Goal: Task Accomplishment & Management: Use online tool/utility

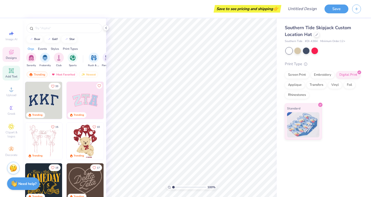
click at [12, 72] on icon at bounding box center [11, 71] width 4 height 4
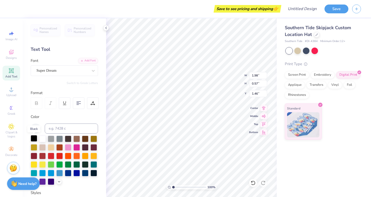
click at [34, 139] on div at bounding box center [34, 138] width 7 height 7
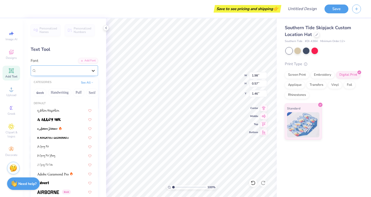
click at [93, 71] on icon at bounding box center [93, 71] width 3 height 2
click at [63, 92] on button "Sans Serif" at bounding box center [62, 92] width 22 height 8
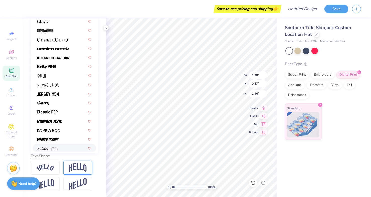
scroll to position [96, 0]
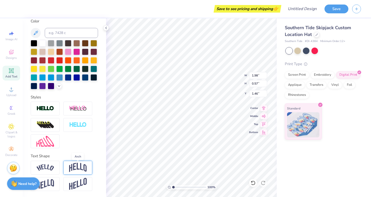
click at [69, 167] on img at bounding box center [78, 168] width 18 height 10
type input "0.82"
type input "1.34"
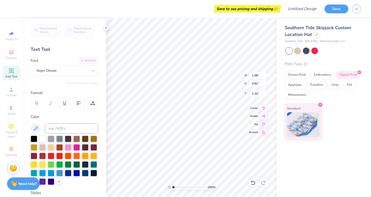
scroll to position [0, 0]
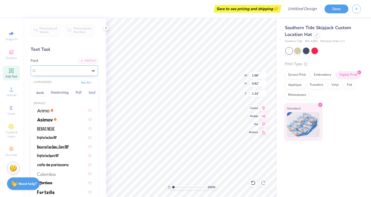
click at [93, 70] on icon at bounding box center [93, 71] width 3 height 2
click at [88, 60] on div "Add Font" at bounding box center [88, 60] width 20 height 6
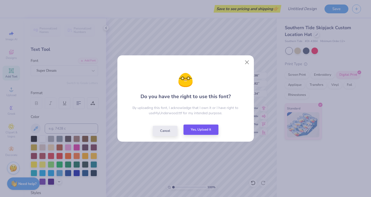
click at [202, 131] on button "Yes, Upload it" at bounding box center [201, 130] width 35 height 10
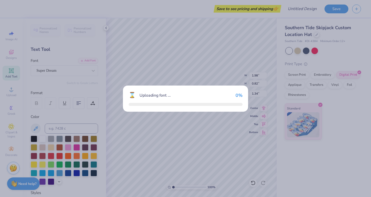
type input "2.09"
type input "0.91"
type input "1.30"
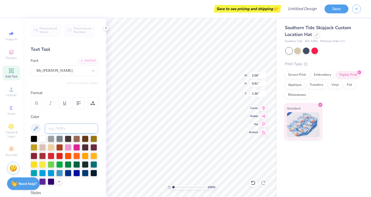
click at [55, 129] on input at bounding box center [71, 129] width 53 height 10
type input "goat.sheep.cow"
type input "2.74"
type input "1.18"
type input "1.44"
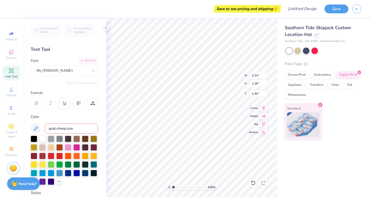
type input "3.37"
type input "1.46"
type input "1.02"
click at [256, 115] on span "Middle" at bounding box center [253, 116] width 9 height 4
click at [320, 75] on div "Embroidery" at bounding box center [323, 74] width 24 height 8
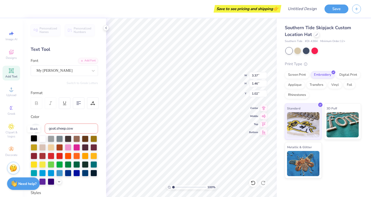
click at [35, 137] on div at bounding box center [34, 138] width 7 height 7
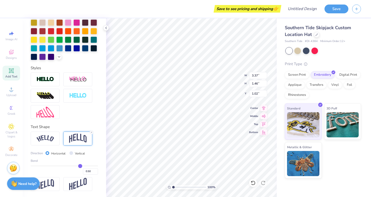
scroll to position [125, 0]
type input "0.49"
type input "0.48"
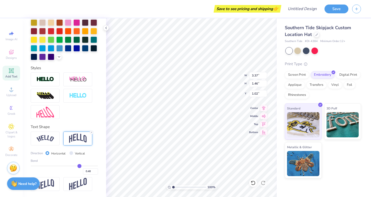
type input "0.45"
type input "0.44"
type input "0.42"
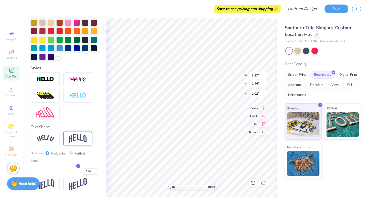
type input "0.42"
type input "0.4"
type input "0.40"
type input "0.37"
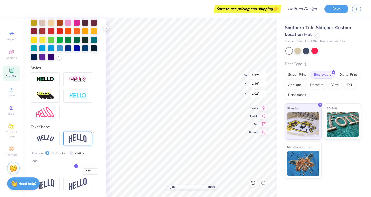
type input "0.35"
type input "0.33"
type input "0.3"
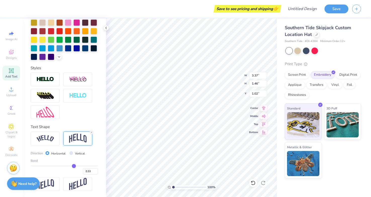
type input "0.30"
type input "0.29"
type input "0.26"
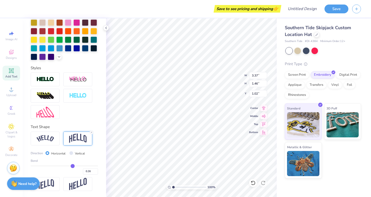
type input "0.24"
type input "0.22"
type input "0.21"
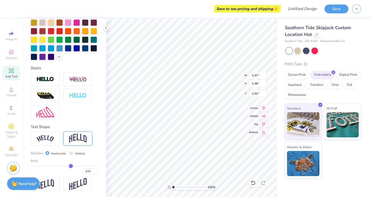
type input "0.21"
type input "0.19"
type input "0.17"
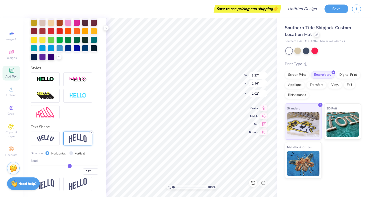
type input "0.15"
type input "0.13"
type input "0.11"
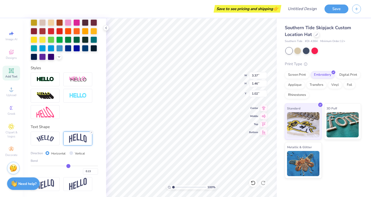
type input "0.11"
type input "0.1"
type input "0.10"
type input "0.08"
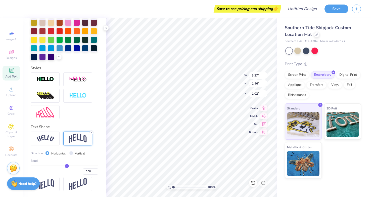
type input "0.06"
type input "0.04"
type input "0.02"
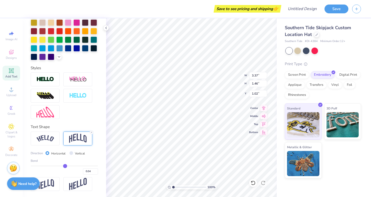
type input "0.02"
type input "0.01"
type input "0"
type input "0.00"
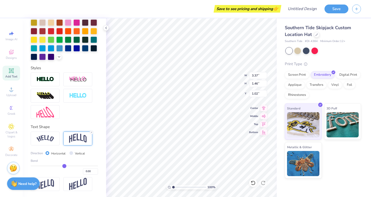
type input "-0.02"
type input "-0.03"
type input "-0.05"
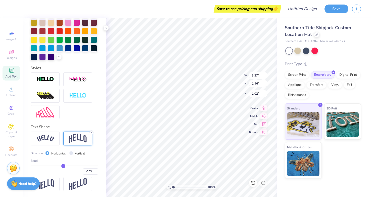
type input "-0.05"
type input "-0.06"
type input "-0.07"
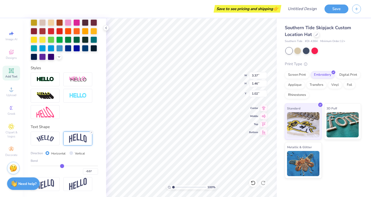
type input "-0.09"
type input "-0.1"
type input "-0.10"
type input "-0.11"
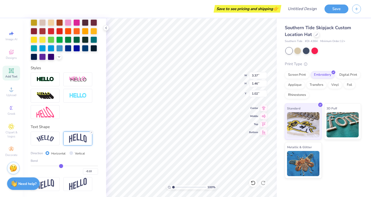
type input "-0.11"
type input "-0.13"
type input "-0.14"
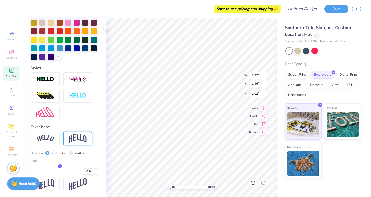
type input "-0.15"
type input "-0.16"
type input "-0.17"
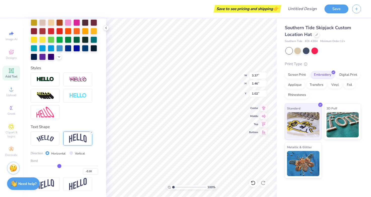
type input "-0.17"
type input "-0.18"
type input "-0.2"
type input "-0.20"
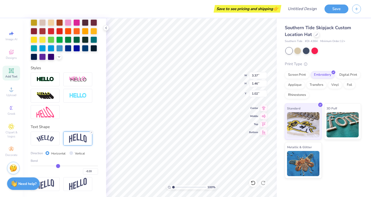
type input "-0.21"
type input "-0.22"
type input "-0.23"
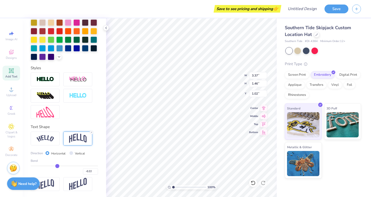
type input "-0.23"
type input "-0.24"
type input "-0.25"
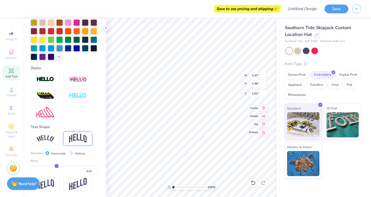
type input "-0.26"
type input "-0.27"
type input "-0.28"
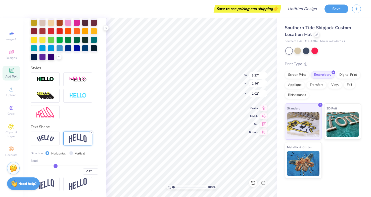
type input "-0.28"
drag, startPoint x: 80, startPoint y: 165, endPoint x: 56, endPoint y: 167, distance: 24.7
type input "-0.28"
click at [56, 166] on input "range" at bounding box center [64, 166] width 67 height 1
type input "1.26"
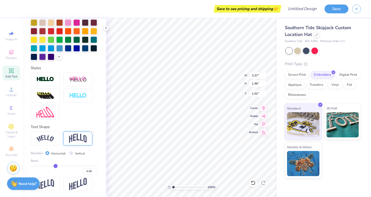
type input "1.12"
type input "-0.27"
type input "-0.26"
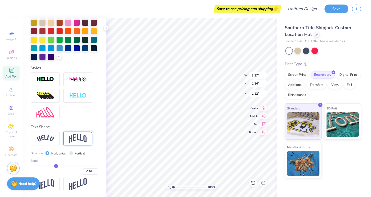
type input "-0.25"
type input "-0.23"
type input "-0.22"
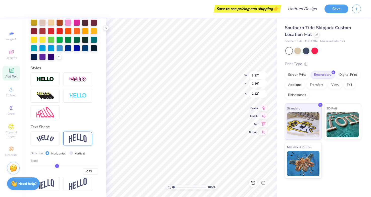
type input "-0.22"
type input "-0.21"
type input "-0.18"
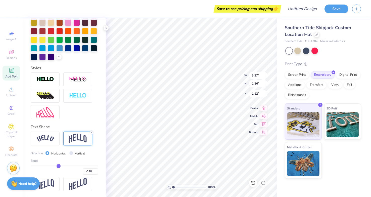
type input "-0.17"
type input "-0.15"
type input "-0.13"
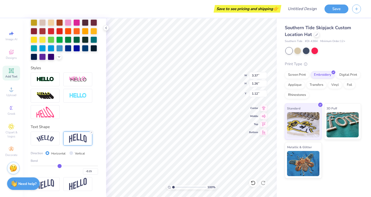
type input "-0.13"
type input "-0.12"
type input "-0.1"
type input "-0.10"
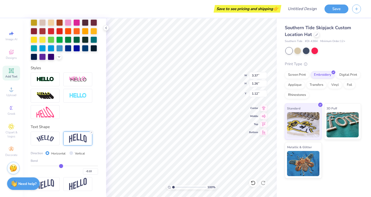
type input "-0.08"
type input "-0.06"
type input "-0.05"
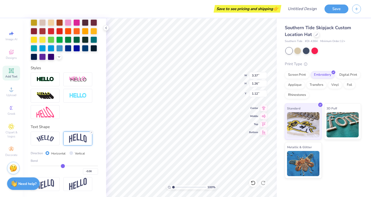
type input "-0.05"
type input "-0.03"
type input "-0.01"
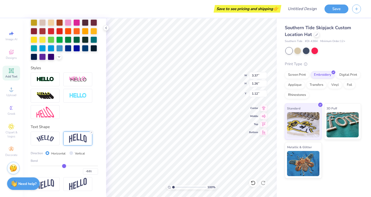
type input "0.01"
type input "0.02"
type input "0.04"
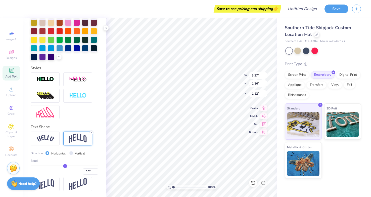
type input "0.04"
type input "0.06"
type input "0.08"
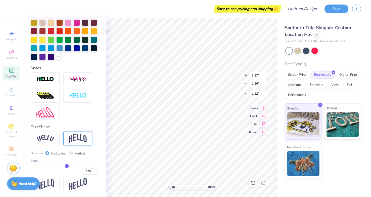
type input "0.1"
type input "0.10"
type input "0.12"
type input "0.13"
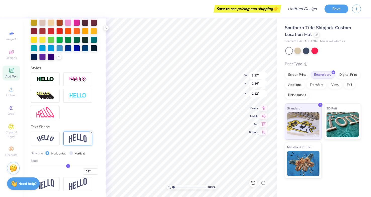
type input "0.13"
type input "0.15"
type input "0.16"
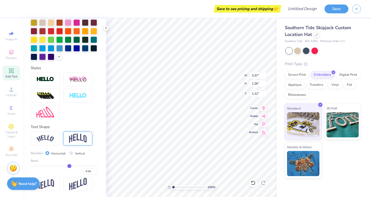
type input "0.17"
type input "0.18"
type input "0.2"
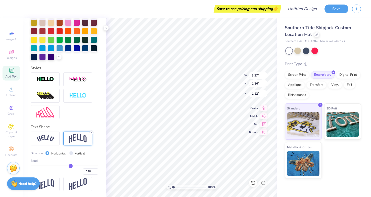
type input "0.20"
type input "0.21"
type input "0.22"
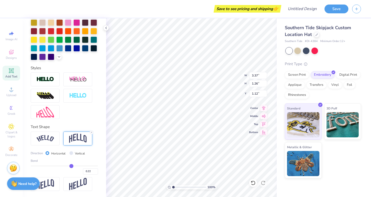
type input "0.24"
type input "0.25"
type input "0.26"
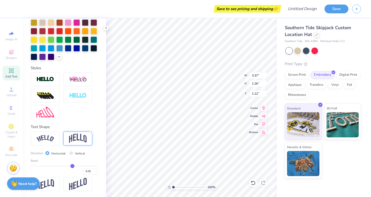
type input "0.26"
type input "0.27"
type input "0.28"
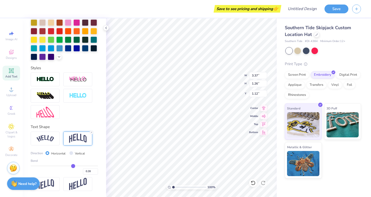
type input "0.29"
type input "0.3"
type input "0.30"
type input "0.31"
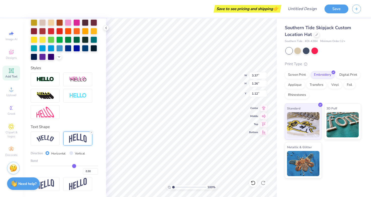
type input "0.31"
type input "0.33"
type input "0.34"
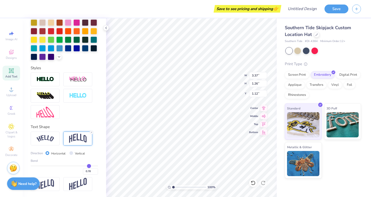
drag, startPoint x: 56, startPoint y: 167, endPoint x: 89, endPoint y: 169, distance: 33.5
click at [89, 169] on div "0.78" at bounding box center [64, 170] width 67 height 9
drag, startPoint x: 90, startPoint y: 165, endPoint x: 70, endPoint y: 164, distance: 19.4
click at [70, 166] on input "range" at bounding box center [64, 166] width 67 height 1
drag, startPoint x: 71, startPoint y: 165, endPoint x: 80, endPoint y: 165, distance: 8.6
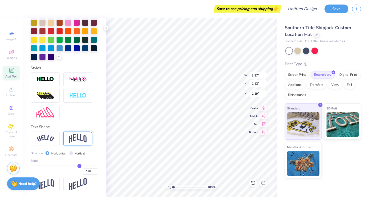
click at [80, 166] on input "range" at bounding box center [64, 166] width 67 height 1
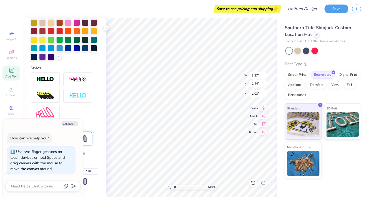
click at [175, 185] on input "range" at bounding box center [189, 187] width 34 height 5
click at [76, 124] on icon "button" at bounding box center [75, 124] width 3 height 3
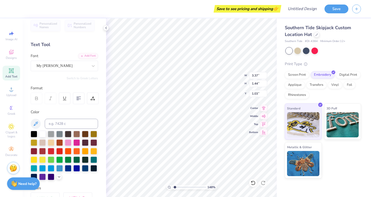
scroll to position [5, 0]
click at [69, 124] on input at bounding box center [71, 124] width 53 height 10
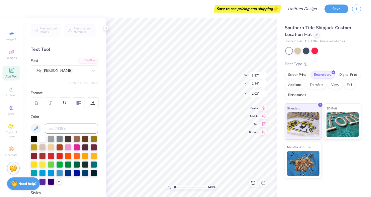
scroll to position [0, 0]
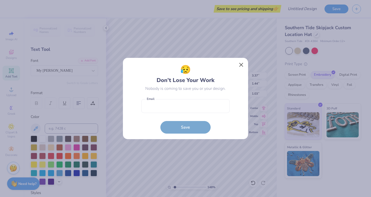
click at [242, 64] on button "Close" at bounding box center [242, 65] width 10 height 10
